Goal: Task Accomplishment & Management: Manage account settings

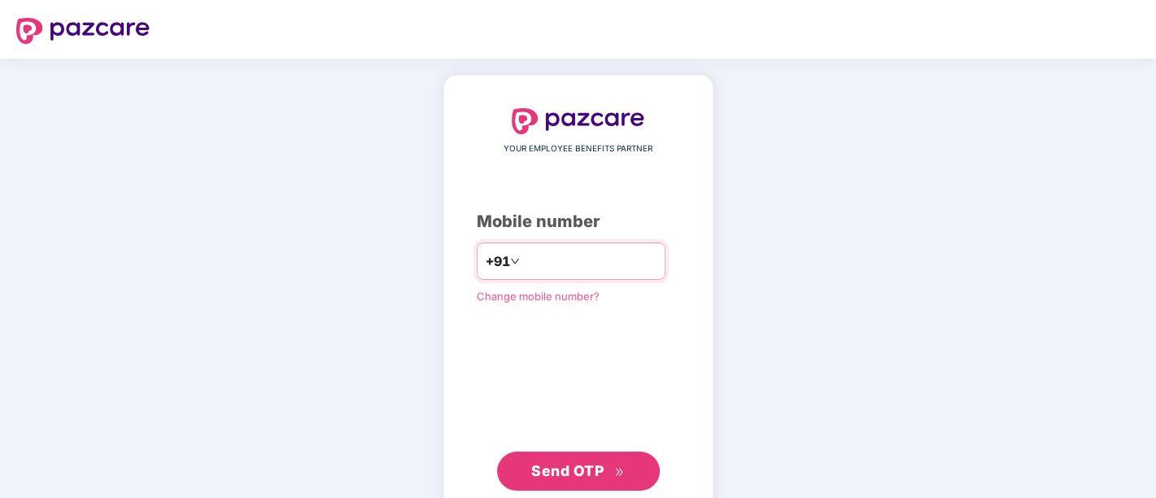
click at [523, 260] on input "*********" at bounding box center [589, 261] width 133 height 26
type input "**********"
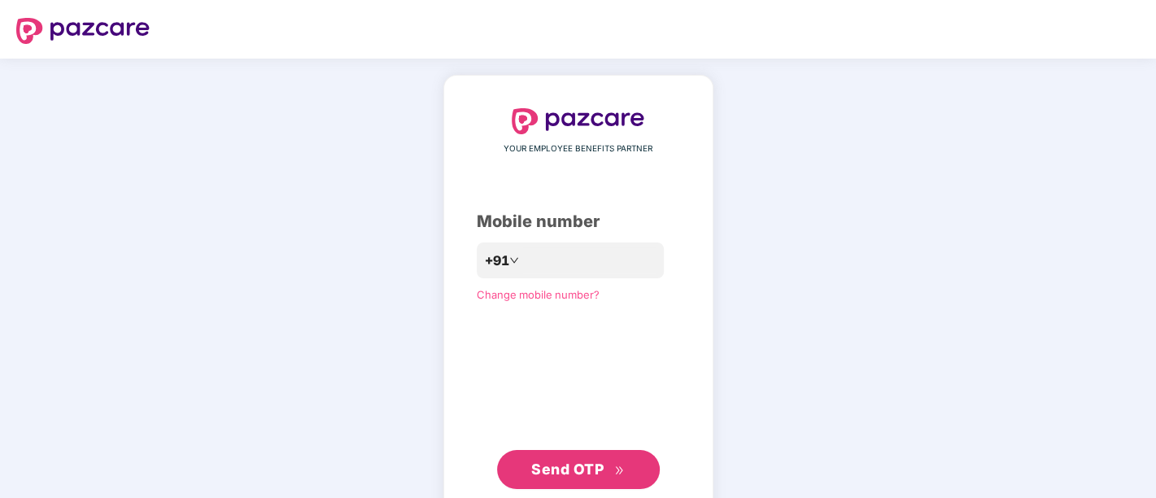
click at [572, 461] on span "Send OTP" at bounding box center [578, 469] width 94 height 23
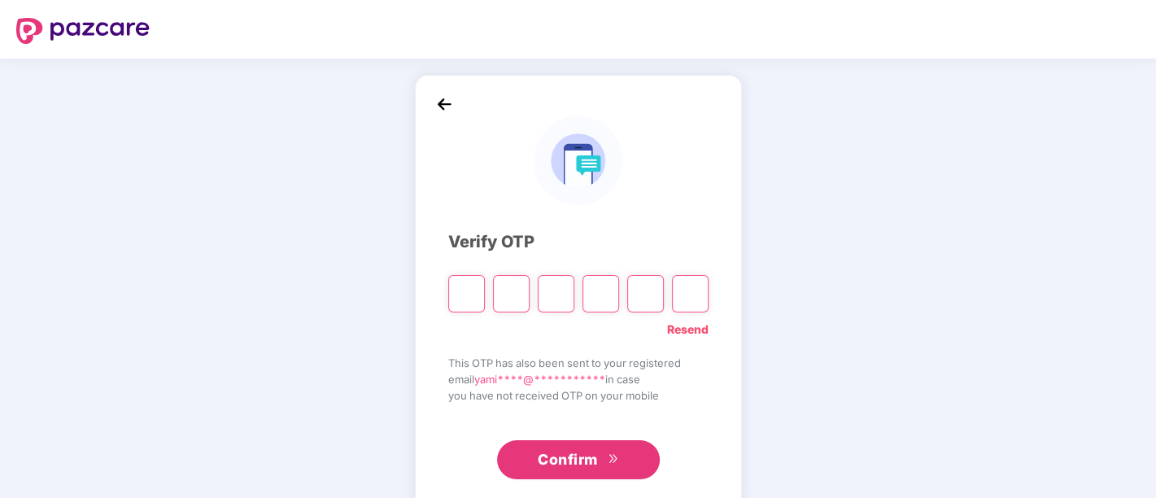
paste input "*"
type input "*"
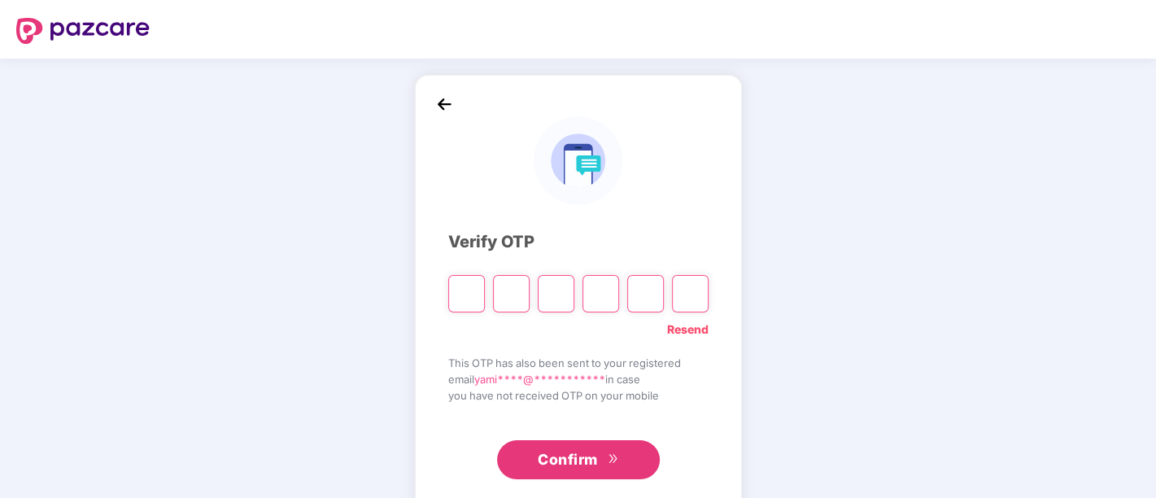
type input "*"
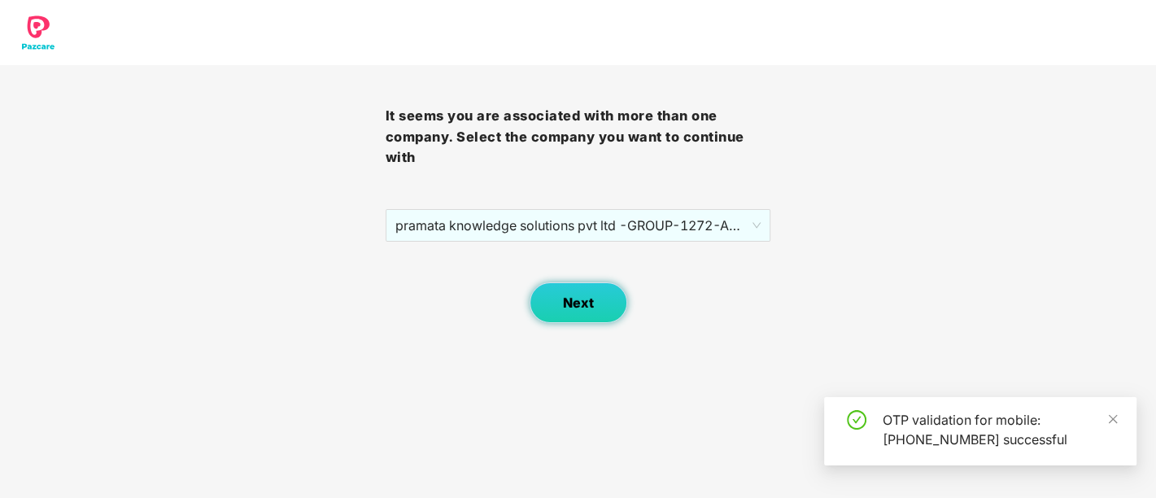
click at [590, 303] on span "Next" at bounding box center [578, 302] width 31 height 15
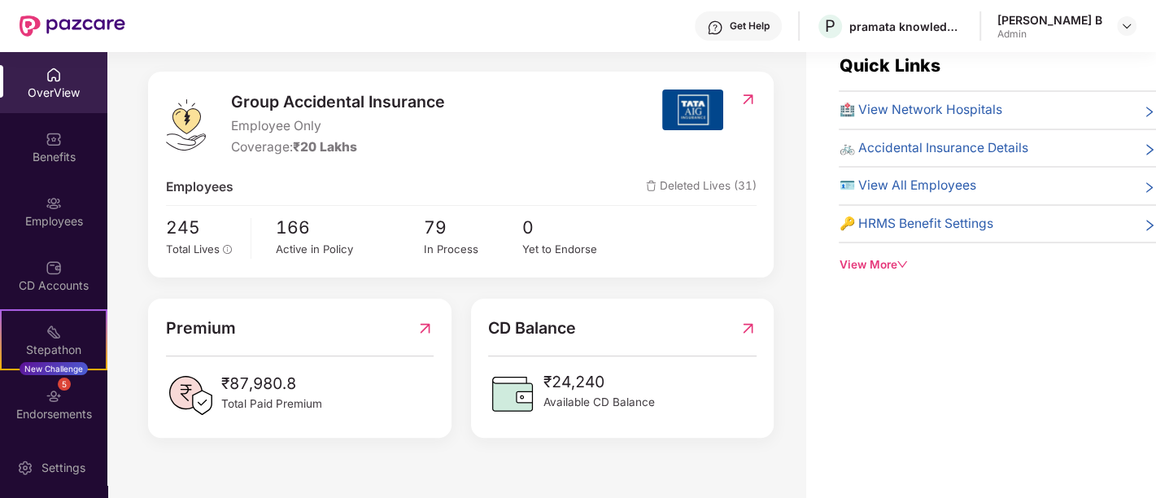
scroll to position [51, 0]
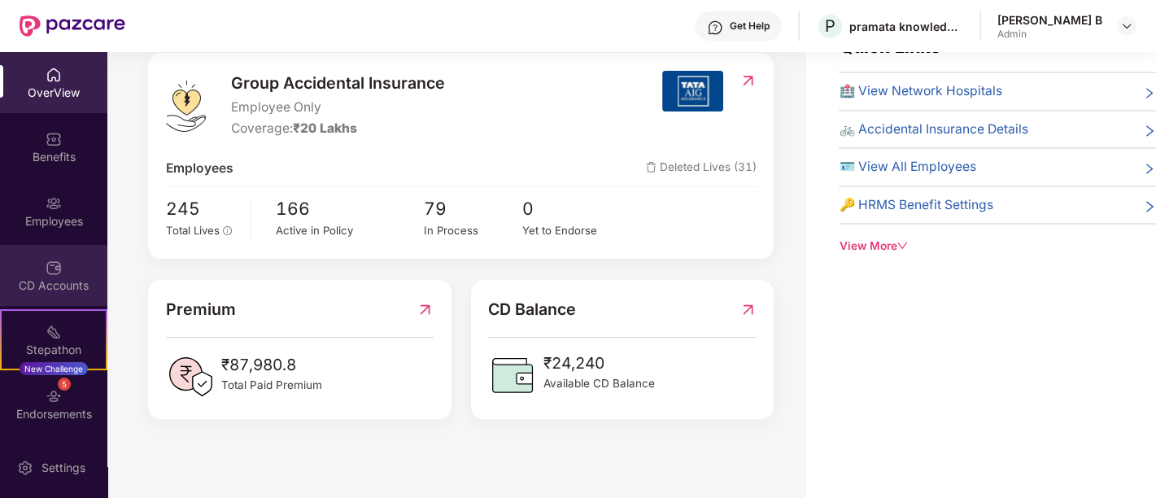
click at [50, 282] on div "CD Accounts" at bounding box center [53, 286] width 107 height 16
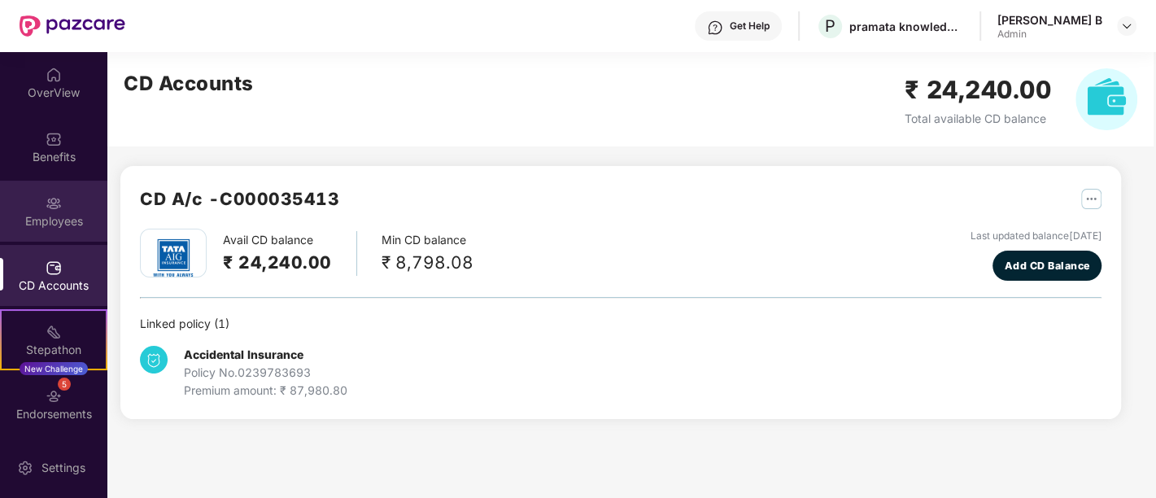
click at [46, 199] on img at bounding box center [54, 203] width 16 height 16
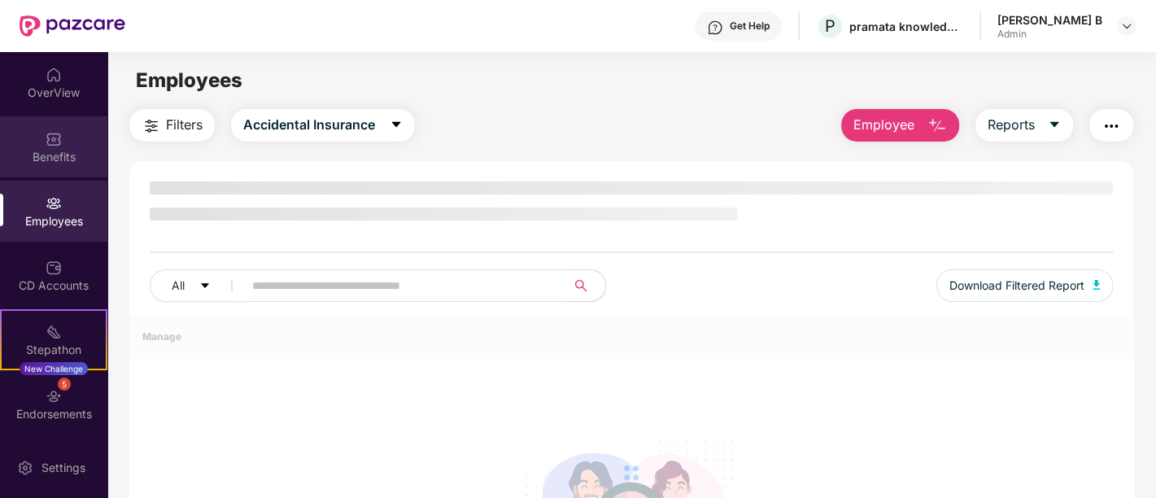
click at [50, 155] on div "Benefits" at bounding box center [53, 157] width 107 height 16
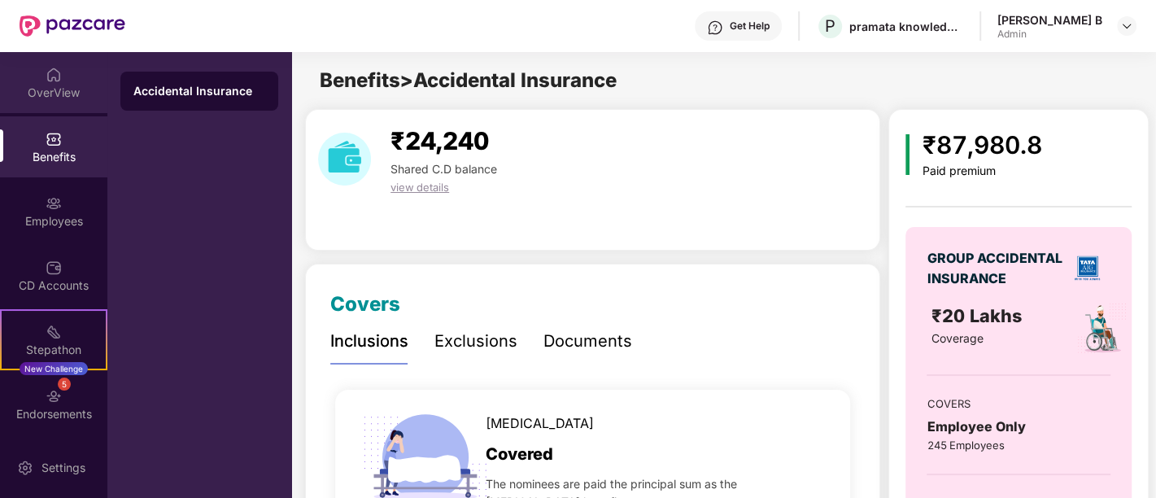
click at [59, 97] on div "OverView" at bounding box center [53, 93] width 107 height 16
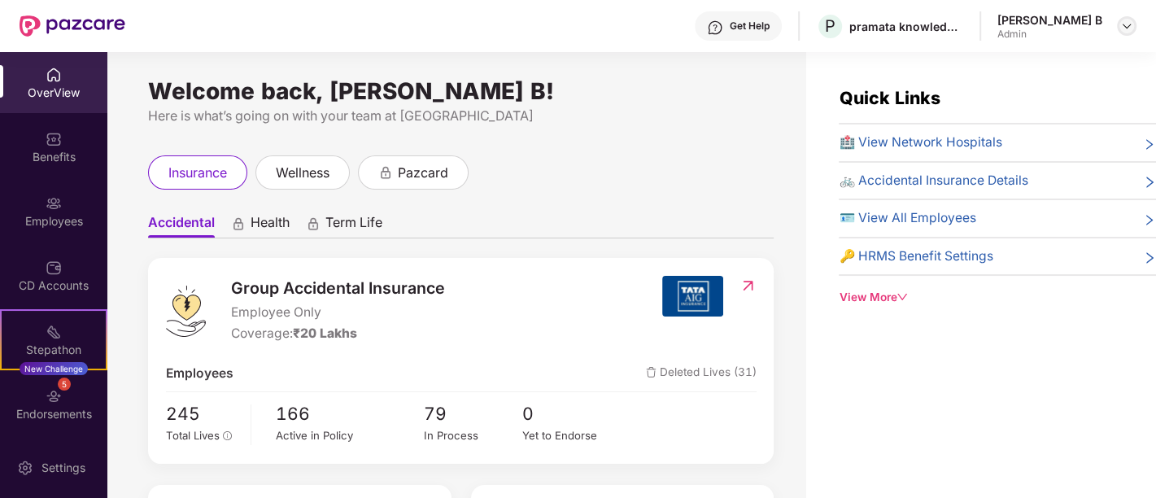
click at [1123, 28] on img at bounding box center [1127, 26] width 13 height 13
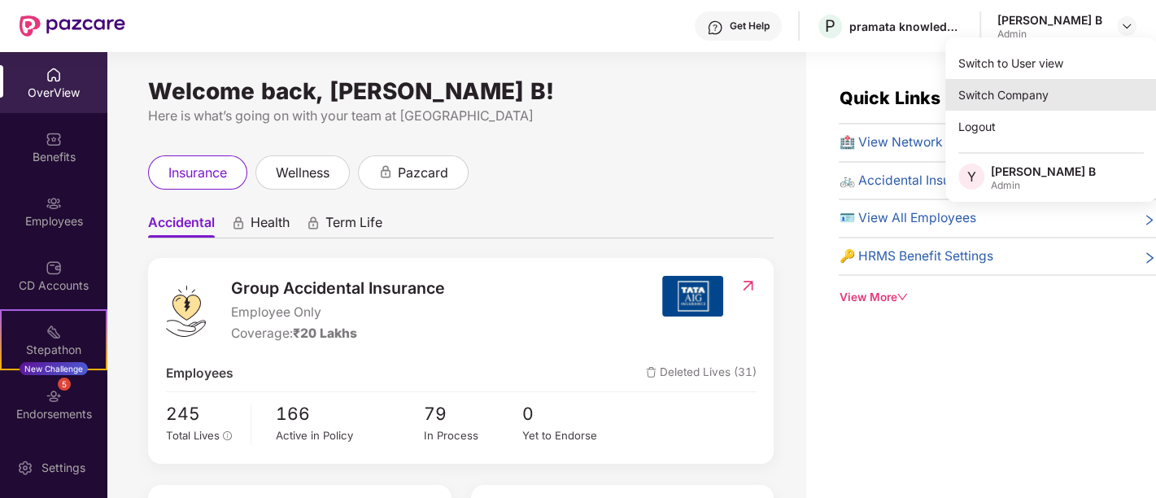
click at [997, 98] on div "Switch Company" at bounding box center [1052, 95] width 212 height 32
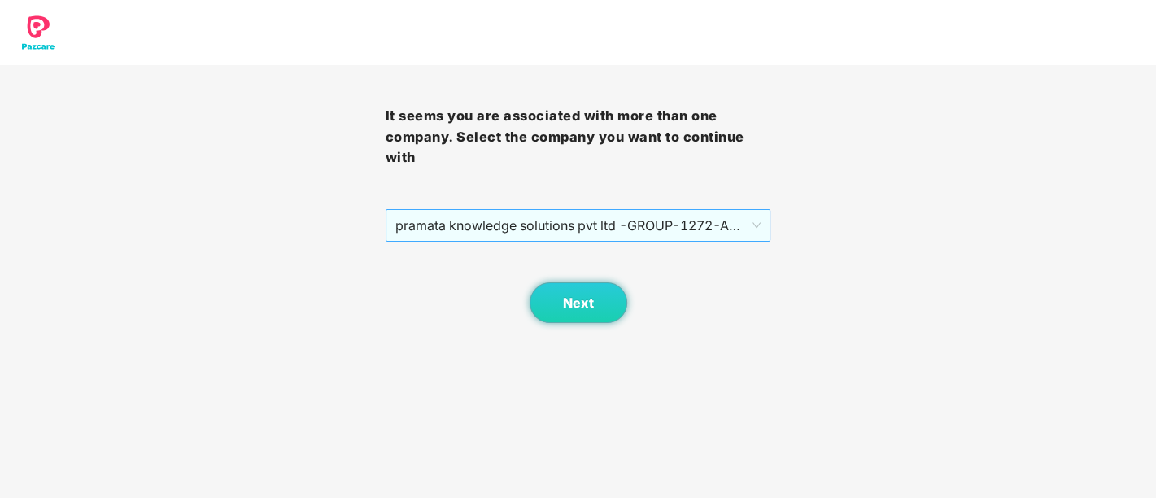
click at [508, 235] on span "pramata knowledge solutions pvt ltd -GROUP - 1272 - ADMIN" at bounding box center [579, 225] width 366 height 31
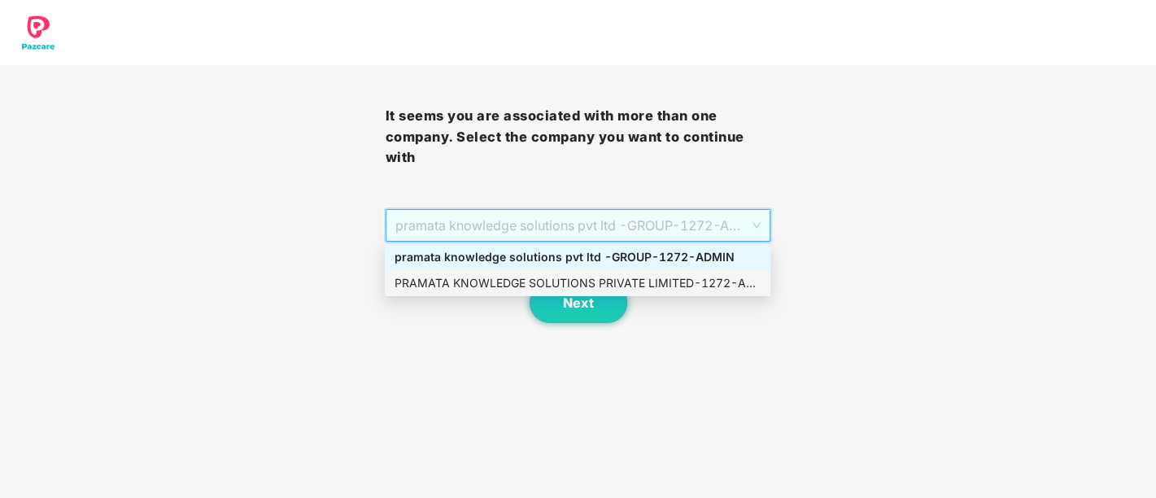
click at [501, 290] on div "PRAMATA KNOWLEDGE SOLUTIONS PRIVATE LIMITED - 1272 - ADMIN" at bounding box center [578, 283] width 366 height 18
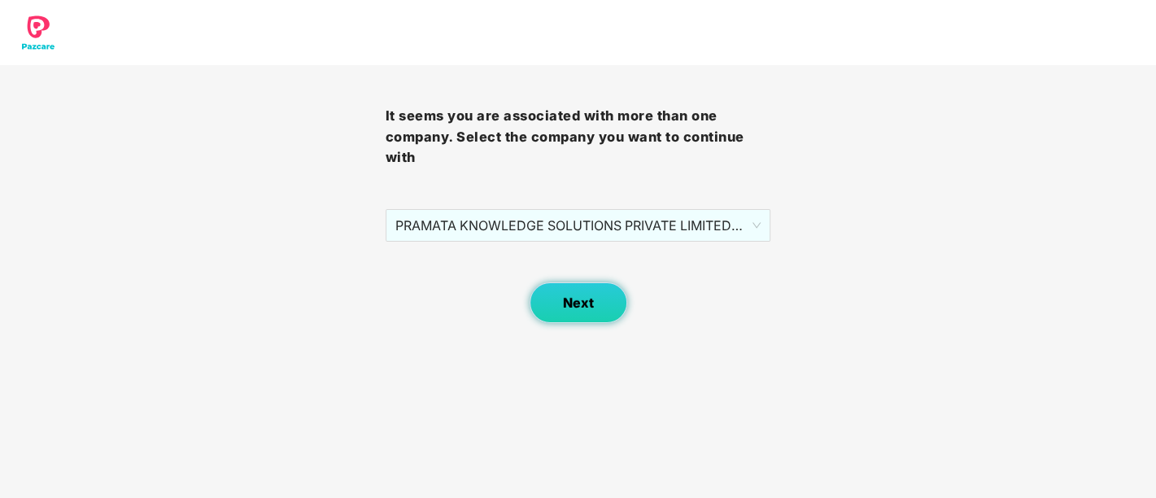
click at [575, 310] on span "Next" at bounding box center [578, 302] width 31 height 15
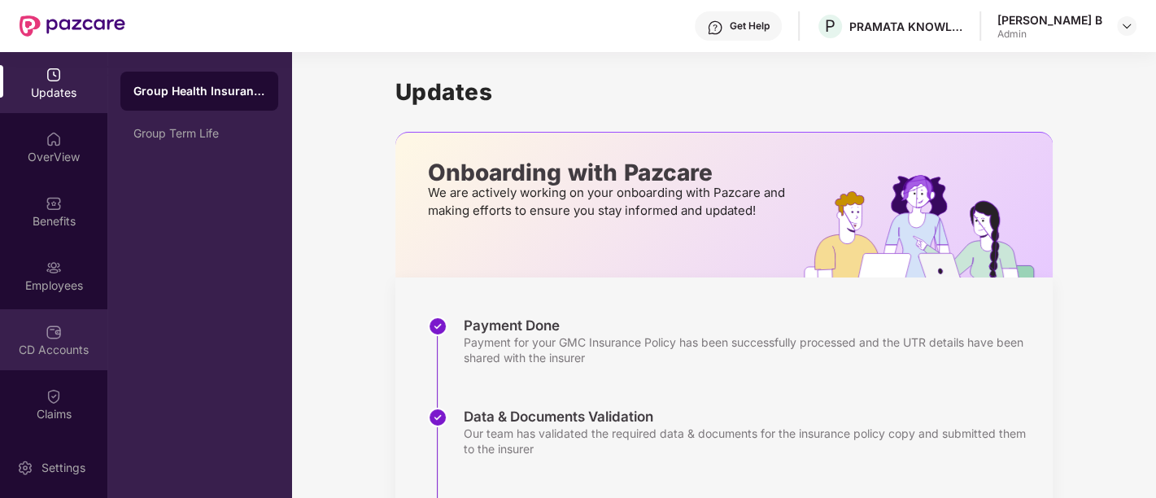
click at [39, 348] on div "CD Accounts" at bounding box center [53, 350] width 107 height 16
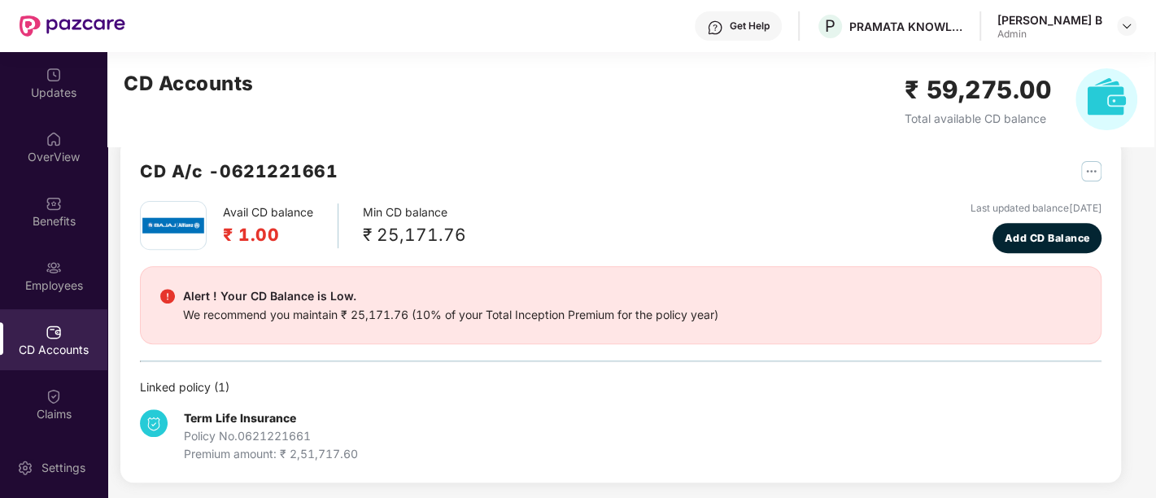
scroll to position [392, 0]
click at [46, 208] on img at bounding box center [54, 203] width 16 height 16
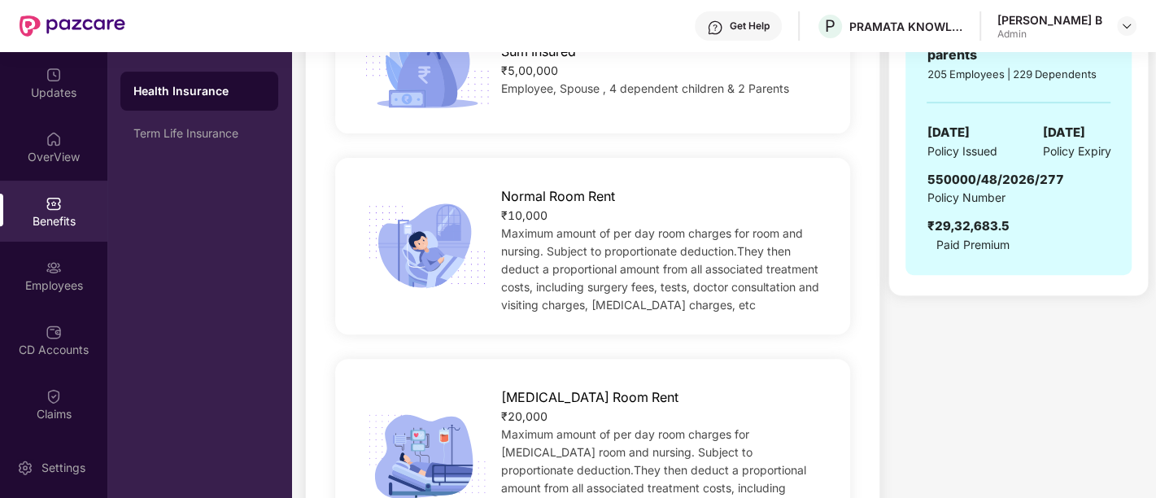
scroll to position [212, 0]
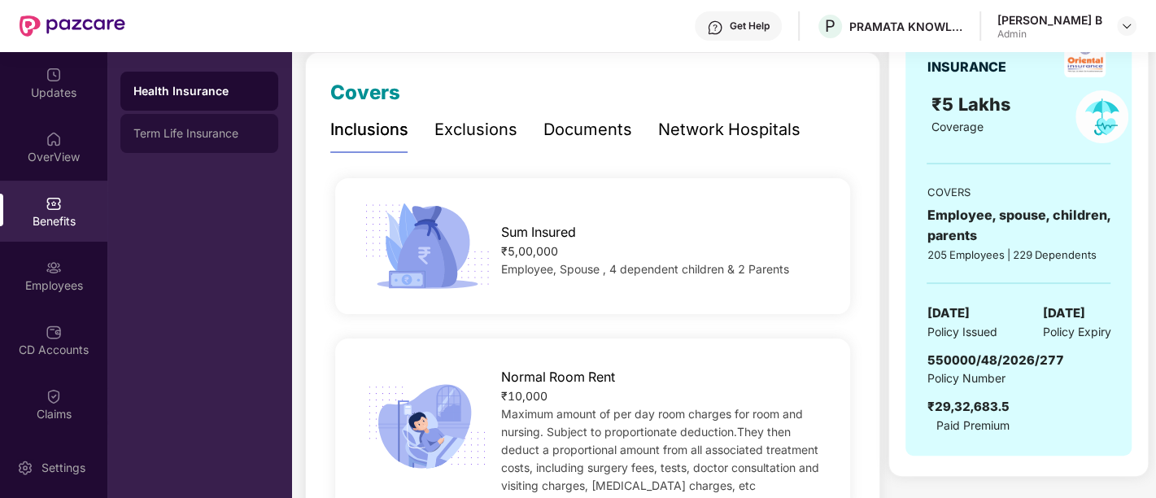
click at [191, 129] on div "Term Life Insurance" at bounding box center [199, 133] width 132 height 13
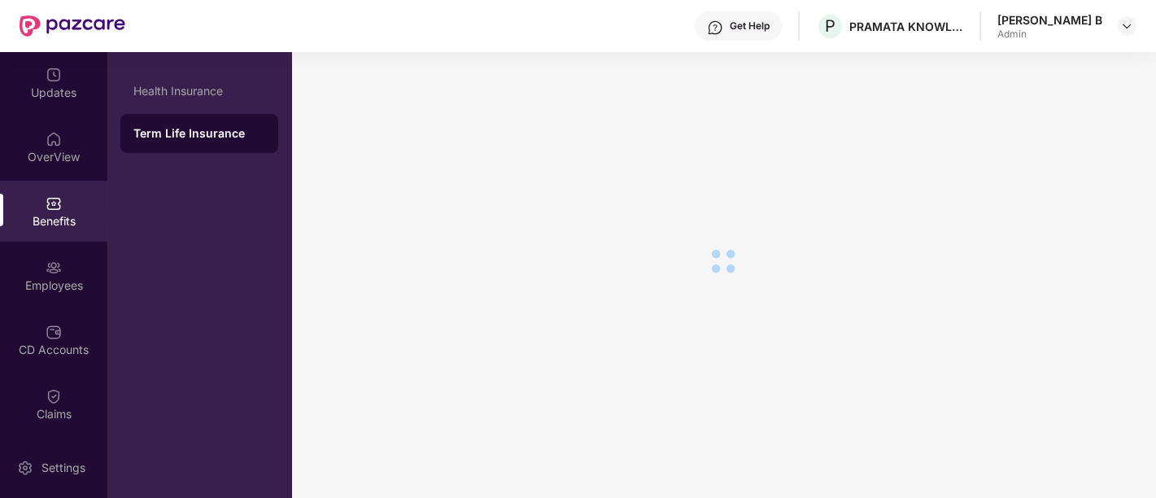
scroll to position [133, 0]
